Goal: Task Accomplishment & Management: Use online tool/utility

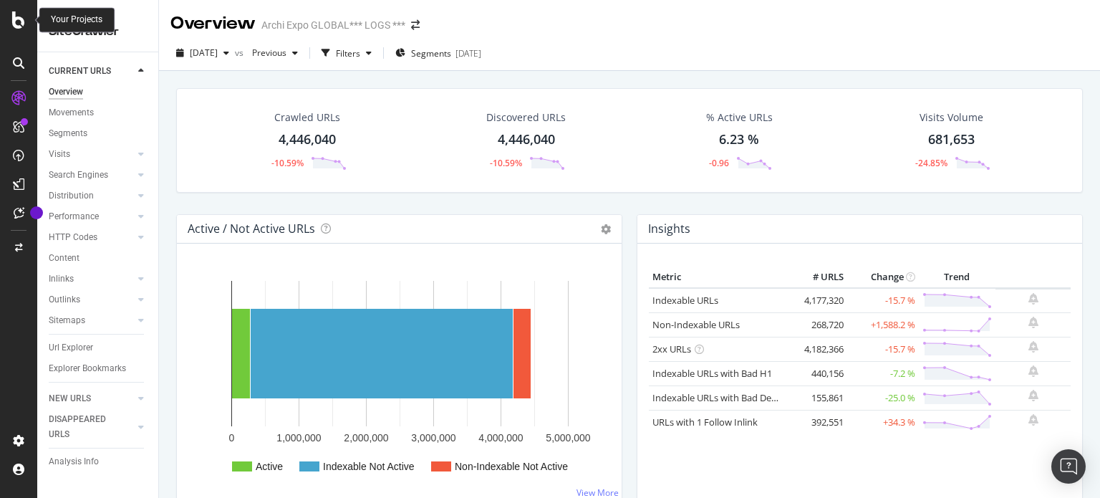
click at [19, 18] on icon at bounding box center [18, 19] width 13 height 17
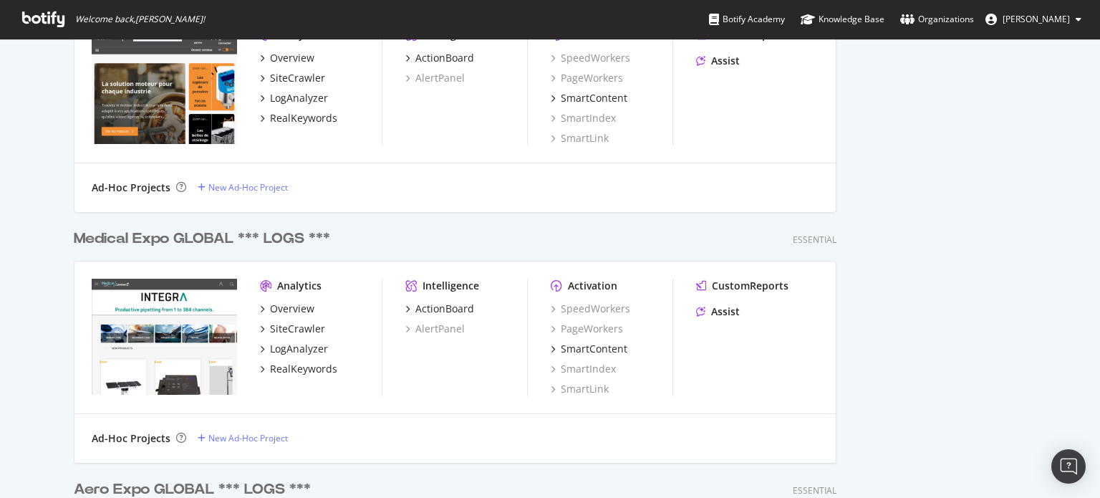
scroll to position [1119, 0]
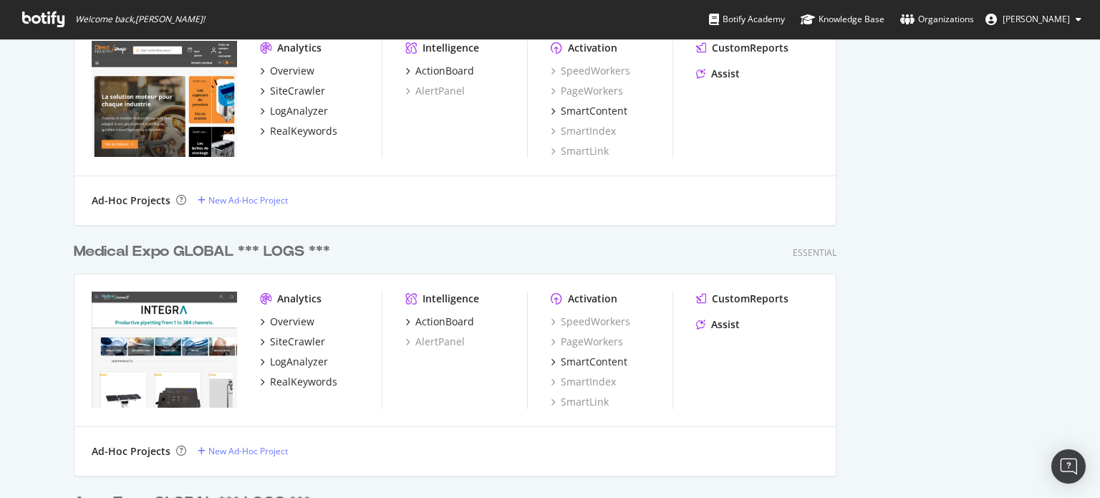
click at [178, 246] on div "Medical Expo GLOBAL *** LOGS ***" at bounding box center [202, 251] width 256 height 21
